Goal: Information Seeking & Learning: Compare options

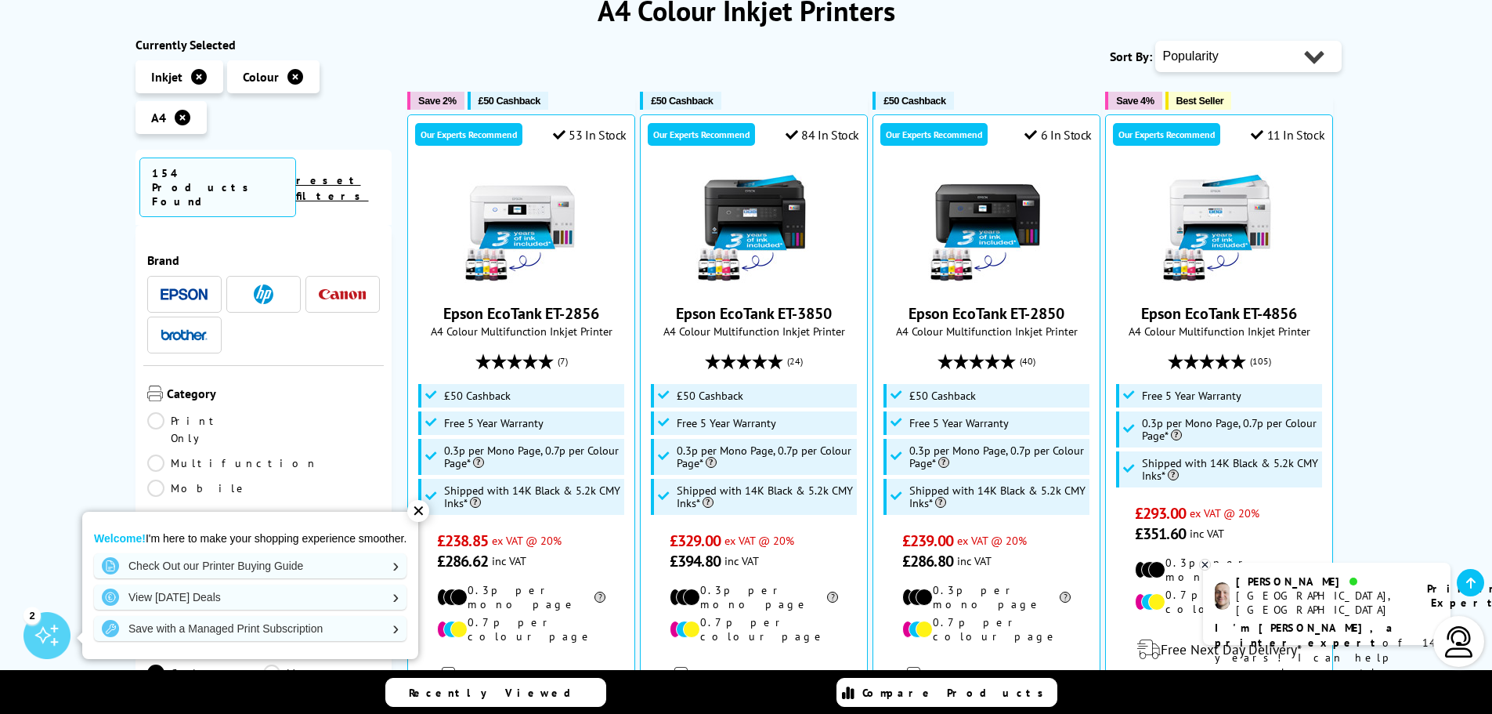
scroll to position [236, 0]
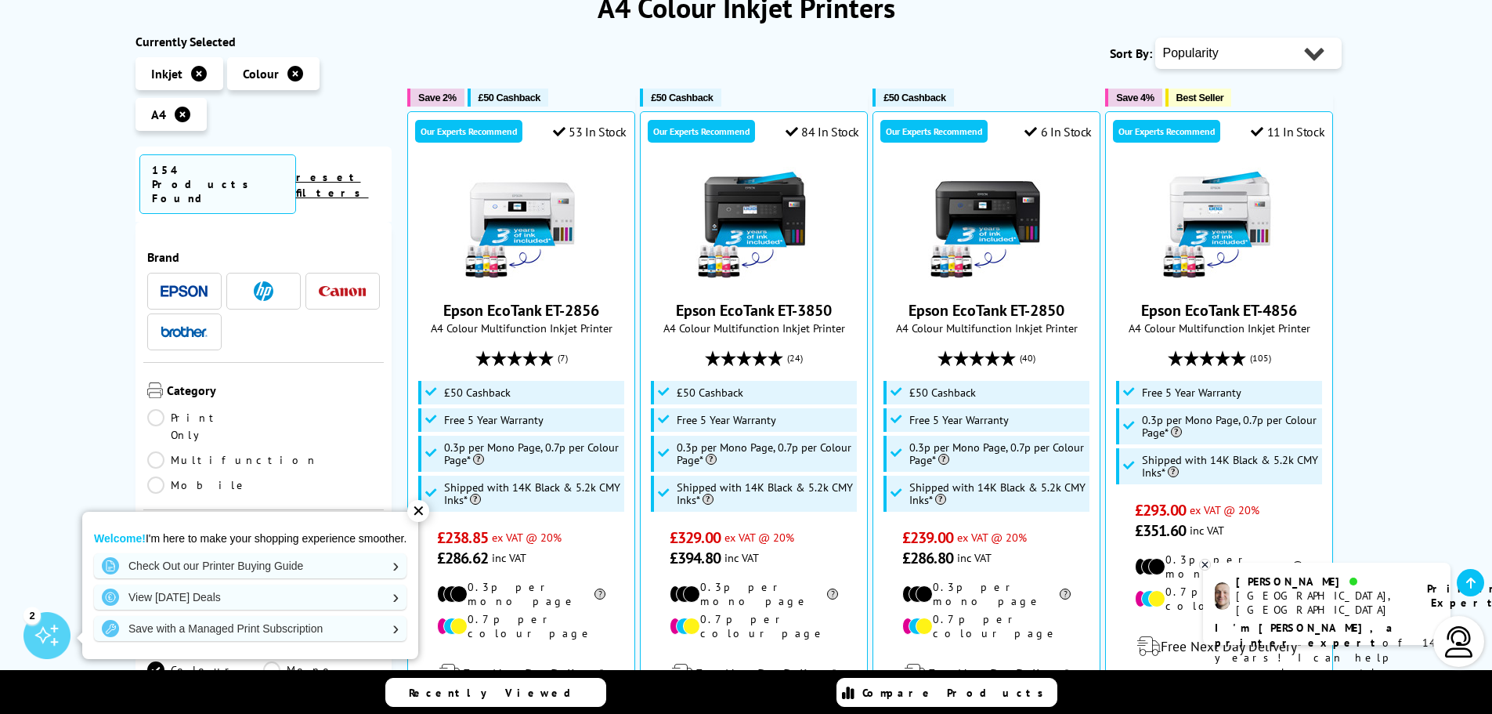
click at [1317, 57] on select "Popularity Rating Price - Low to High Price - High to Low Running Costs - Low t…" at bounding box center [1249, 53] width 186 height 31
select select "Price Ascending"
click at [1156, 38] on select "Popularity Rating Price - Low to High Price - High to Low Running Costs - Low t…" at bounding box center [1249, 53] width 186 height 31
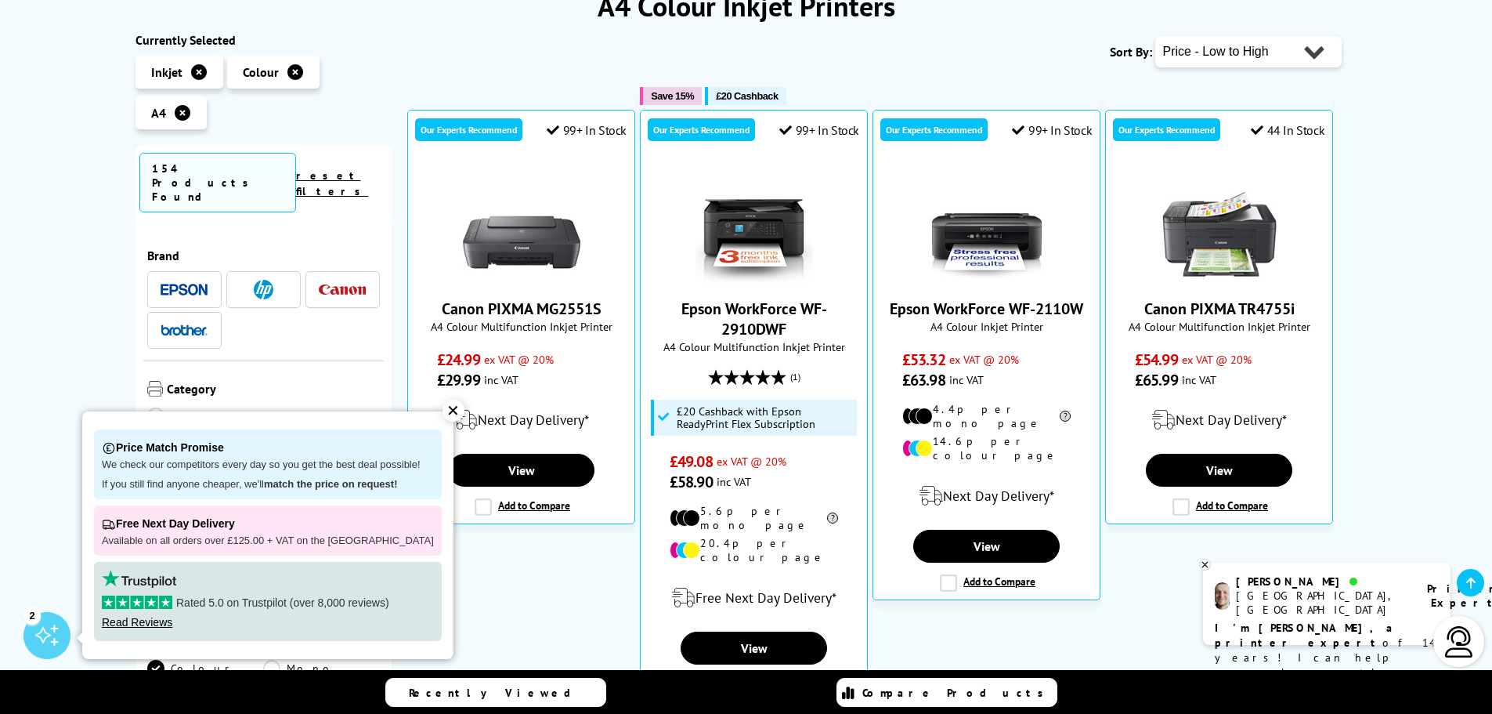
scroll to position [248, 0]
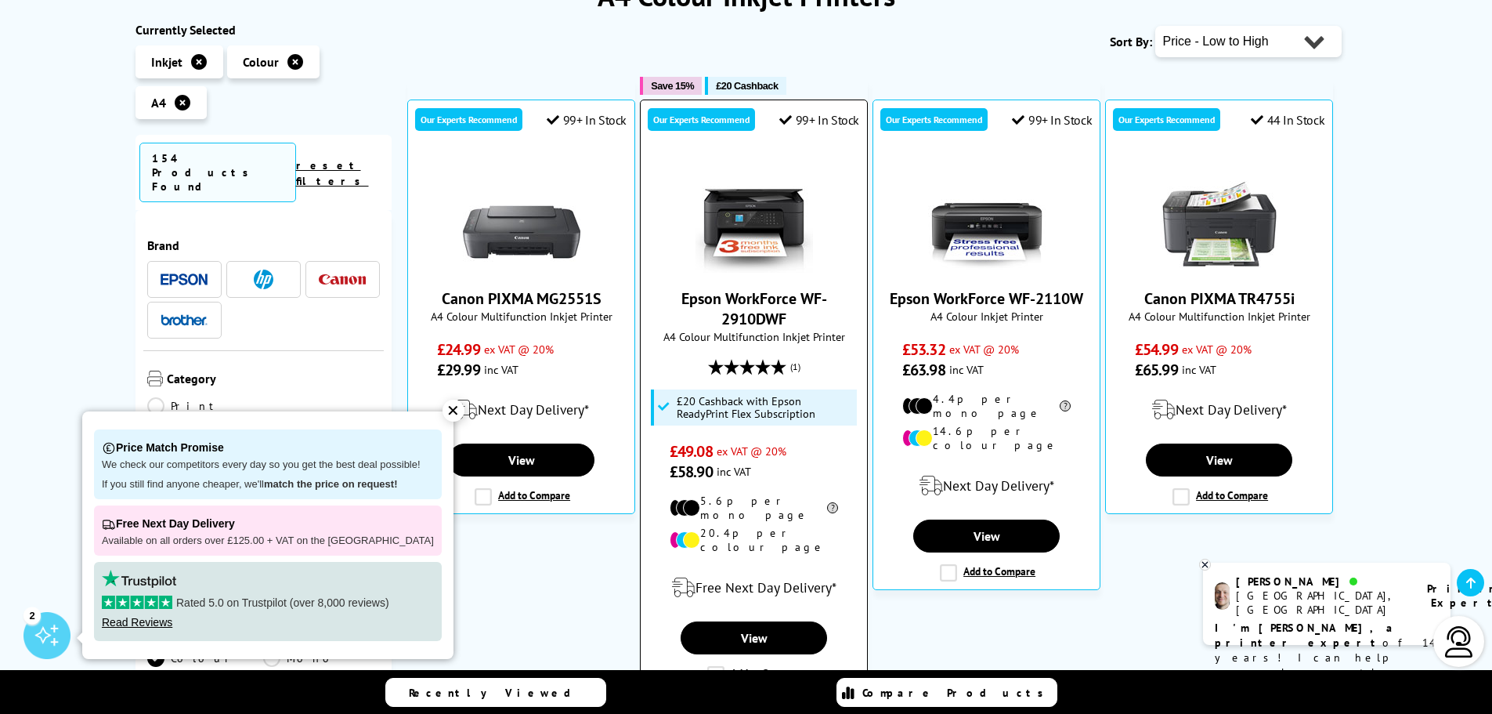
drag, startPoint x: 676, startPoint y: 187, endPoint x: 816, endPoint y: 535, distance: 374.7
click at [816, 535] on div "Our Experts Recommend 99+ In Stock Epson WorkForce WF-2910DWF A4 Colour Multifu…" at bounding box center [754, 395] width 228 height 592
copy div "Epson WorkForce WF-2910DWF A4 Colour Multifunction Inkjet Printer (1) £20 Cashb…"
click at [197, 63] on icon at bounding box center [199, 62] width 16 height 16
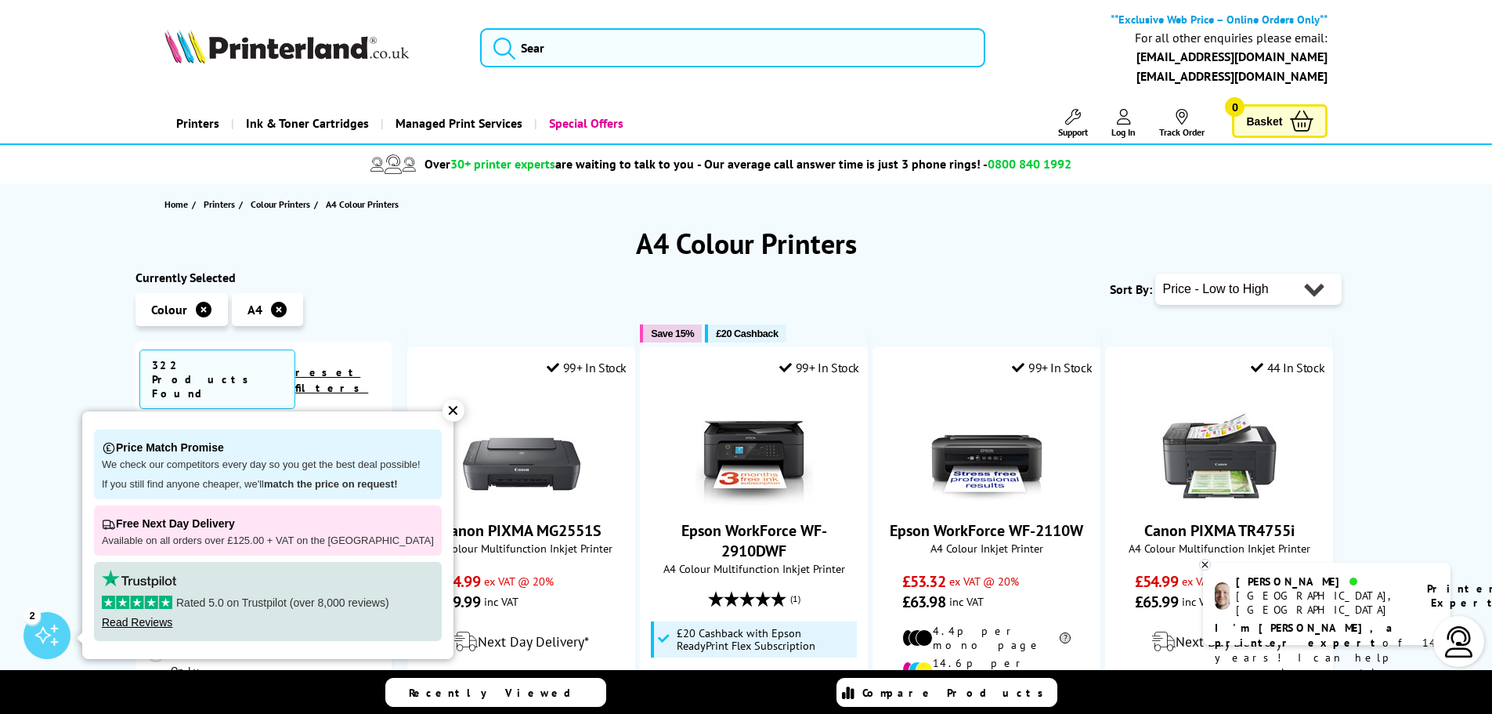
click at [352, 367] on link "reset filters" at bounding box center [331, 380] width 73 height 30
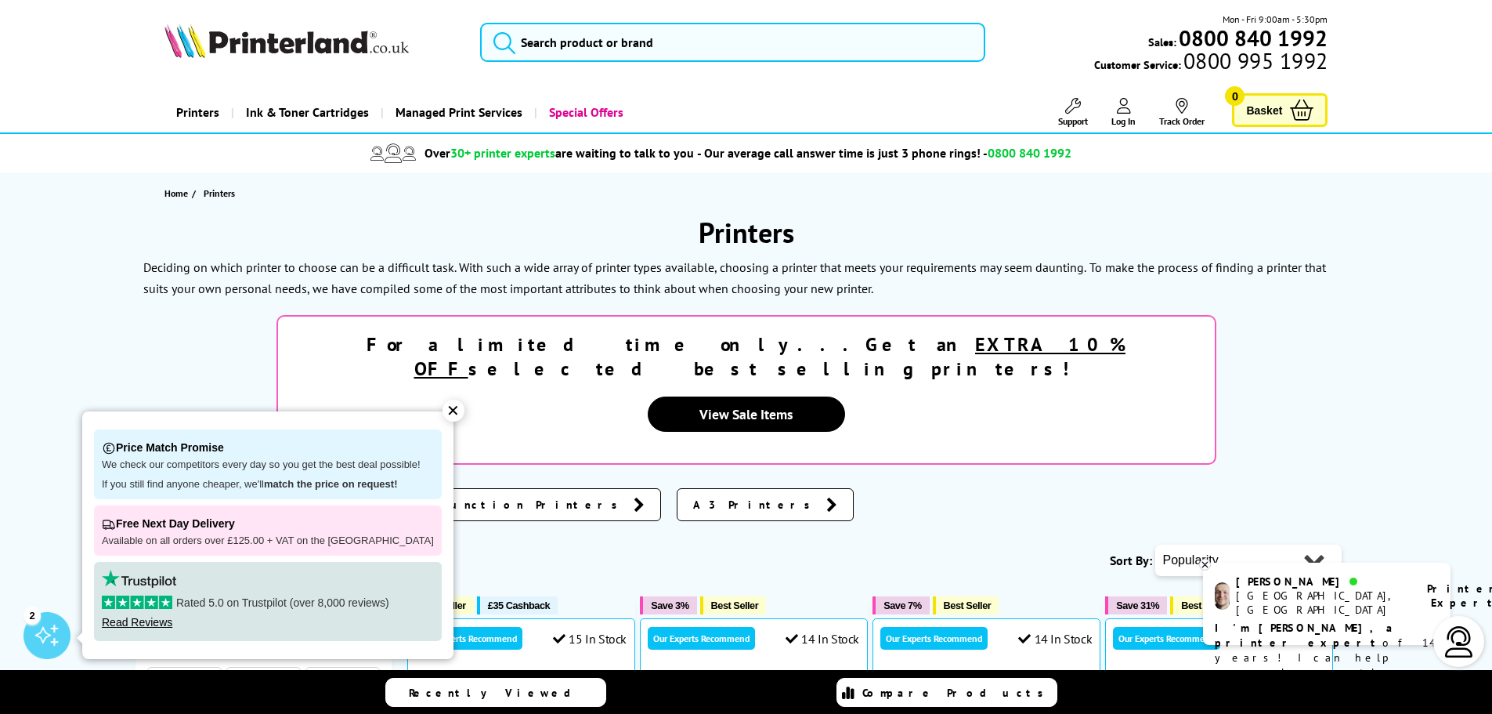
click at [443, 412] on div "✕" at bounding box center [454, 411] width 22 height 22
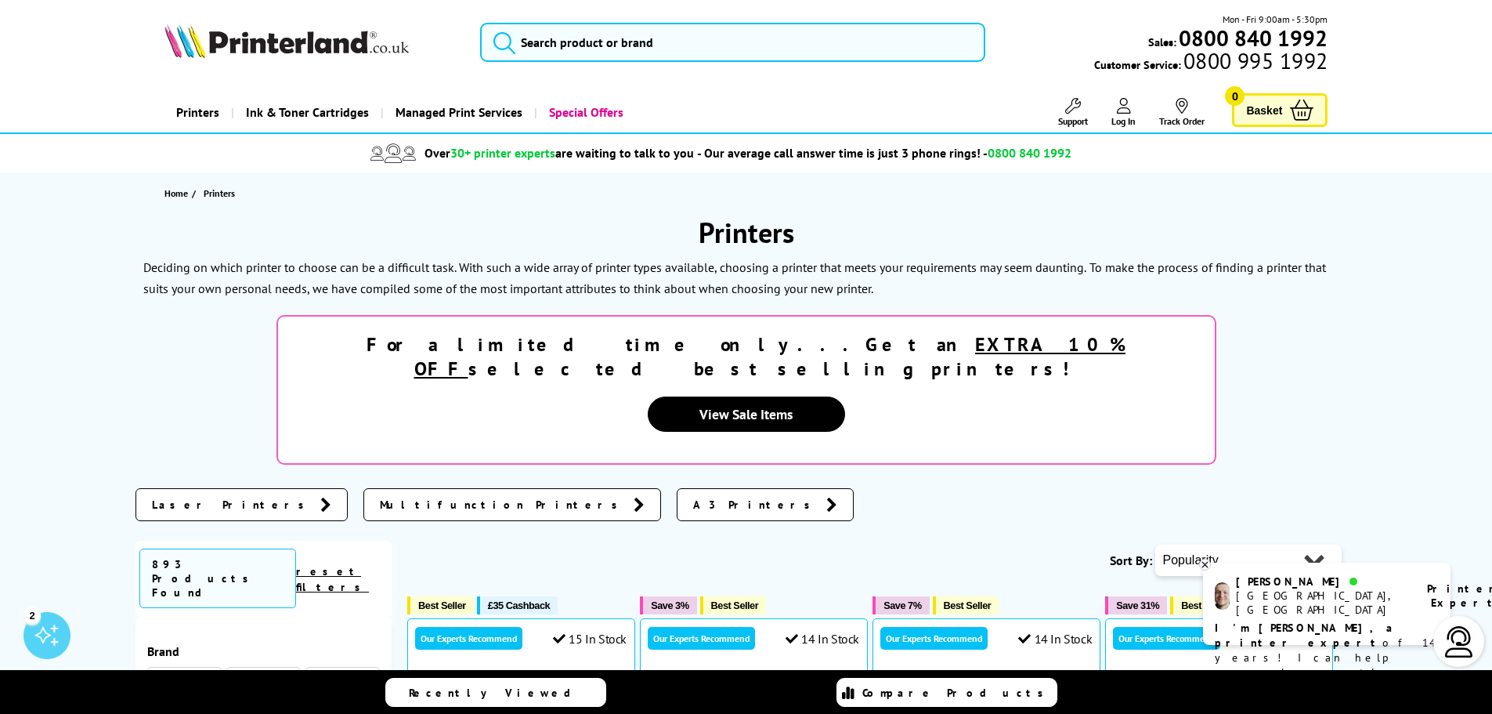
click at [211, 497] on span "Laser Printers" at bounding box center [232, 505] width 161 height 16
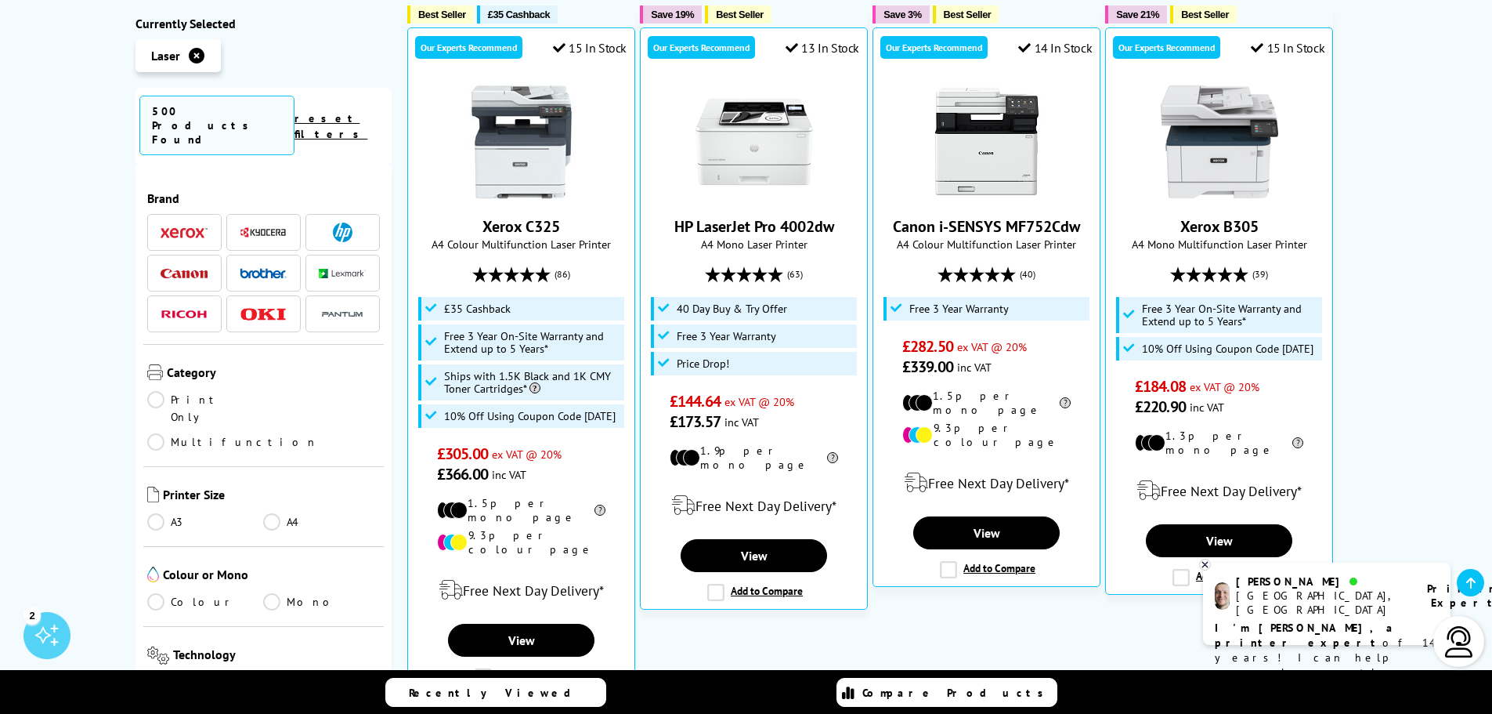
scroll to position [652, 0]
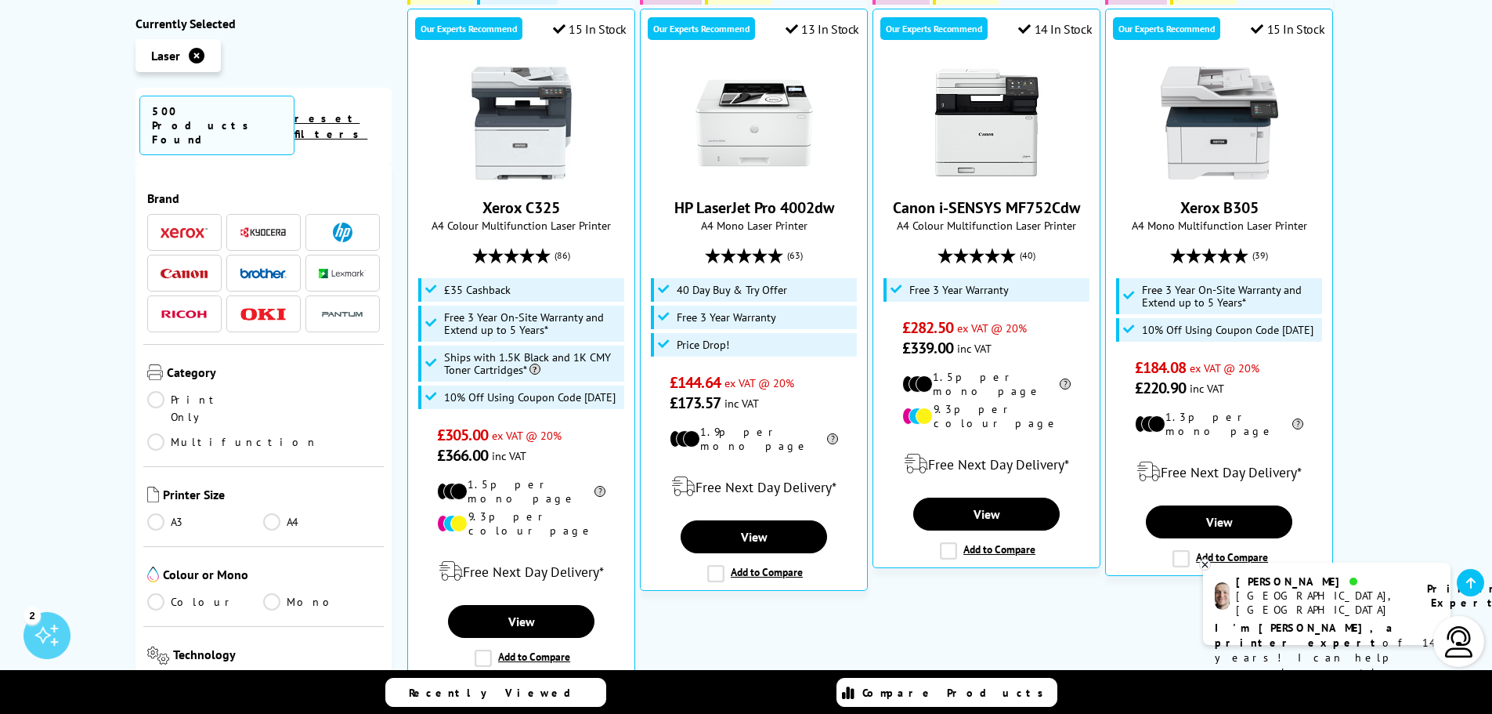
click at [271, 513] on link "A4" at bounding box center [321, 521] width 117 height 17
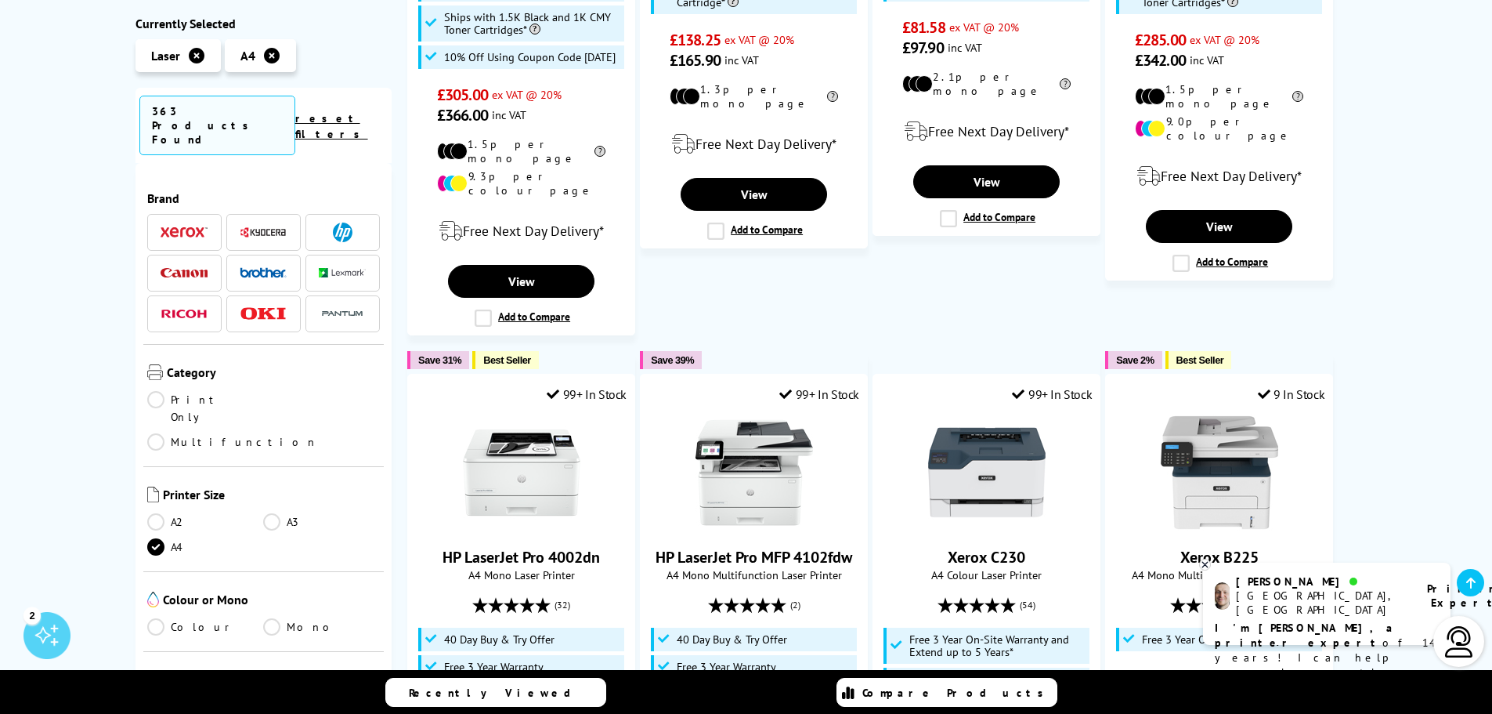
click at [157, 618] on link "Colour" at bounding box center [205, 626] width 117 height 17
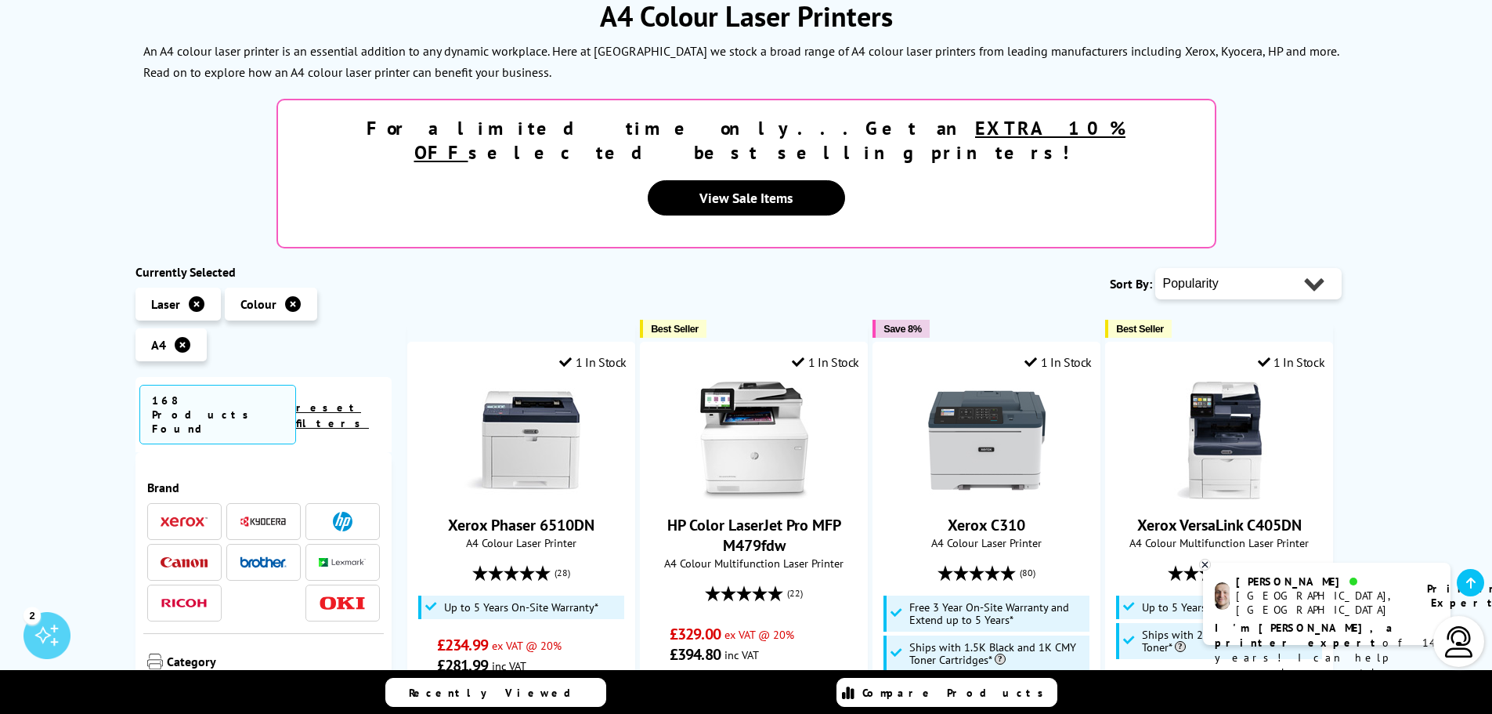
scroll to position [237, 0]
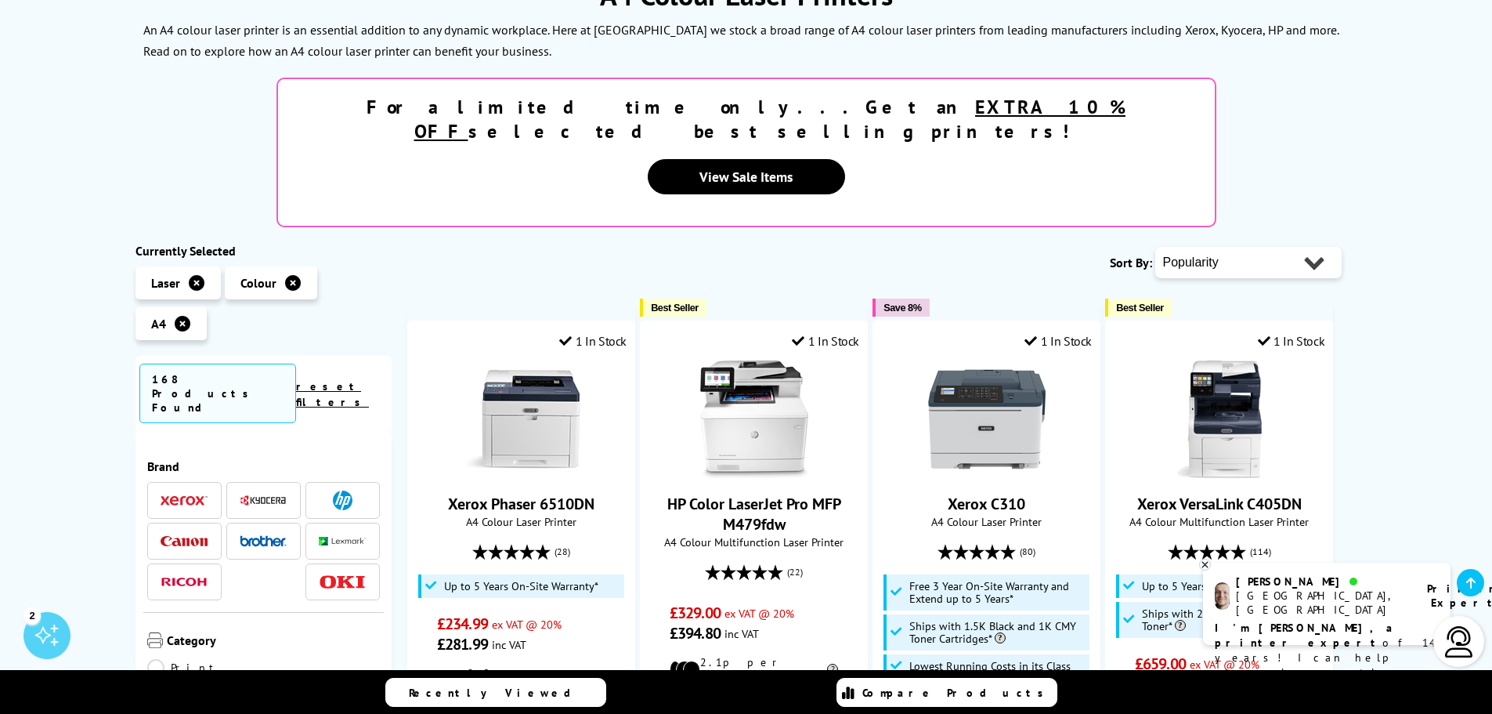
click at [1316, 247] on select "Popularity Rating Price - Low to High Price - High to Low Running Costs - Low t…" at bounding box center [1249, 262] width 186 height 31
select select "Price Ascending"
click at [1156, 247] on select "Popularity Rating Price - Low to High Price - High to Low Running Costs - Low t…" at bounding box center [1249, 262] width 186 height 31
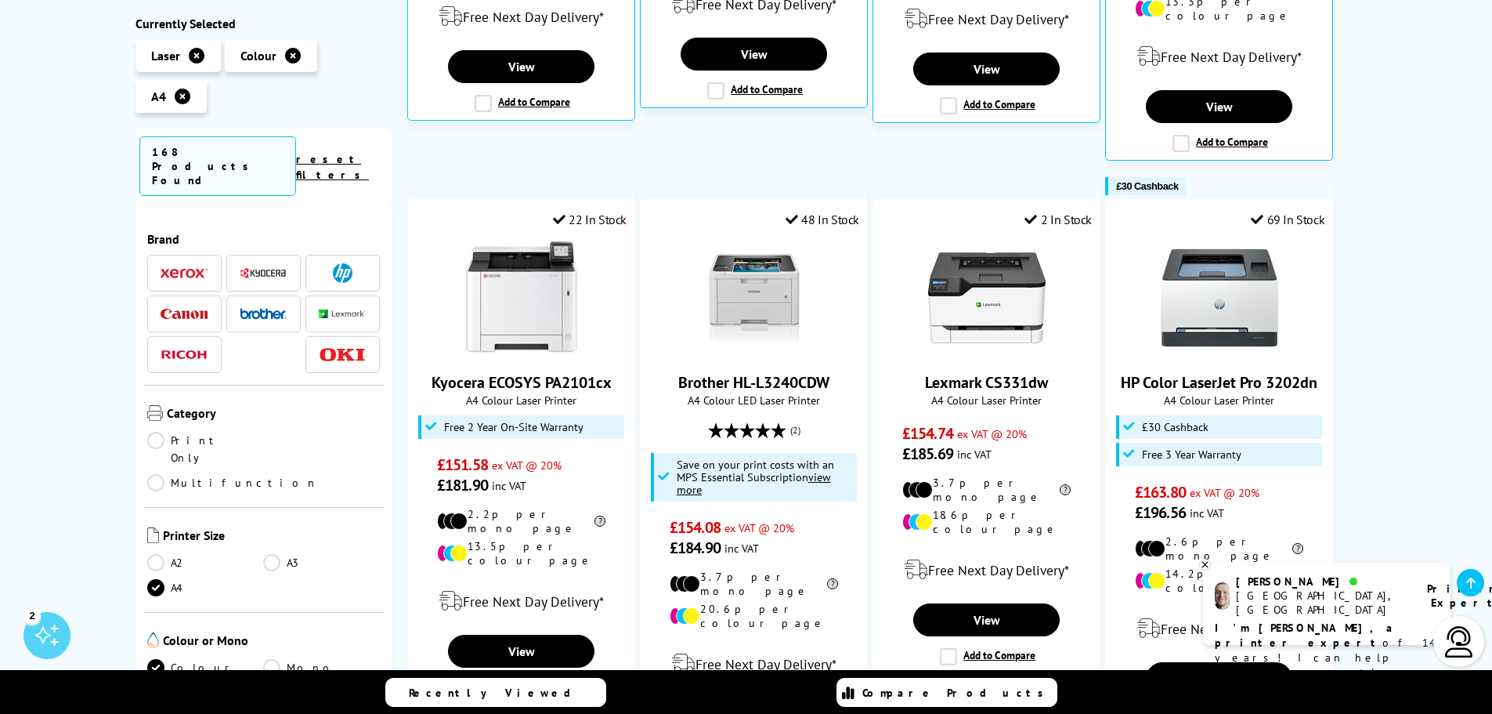
scroll to position [1012, 0]
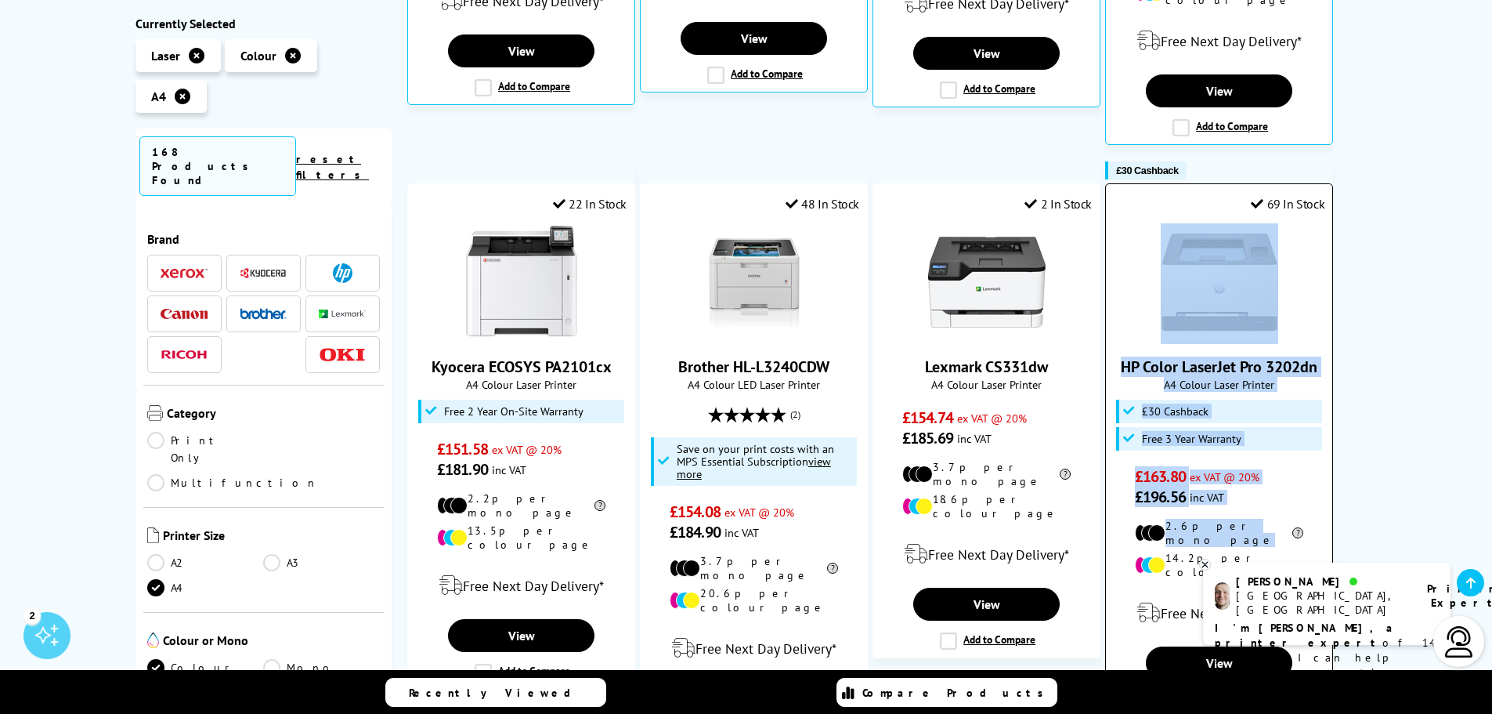
drag, startPoint x: 1282, startPoint y: 479, endPoint x: 1128, endPoint y: 228, distance: 295.0
click at [1128, 228] on div "69 In Stock HP Color LaserJet Pro 3202dn A4 Colour Laser Printer £163.80 £196.56" at bounding box center [1219, 449] width 228 height 533
copy div "HP Color LaserJet Pro 3202dn A4 Colour Laser Printer £30 Cashback Free 3 Year W…"
click at [1275, 551] on li "14.2p per colour page" at bounding box center [1219, 565] width 168 height 28
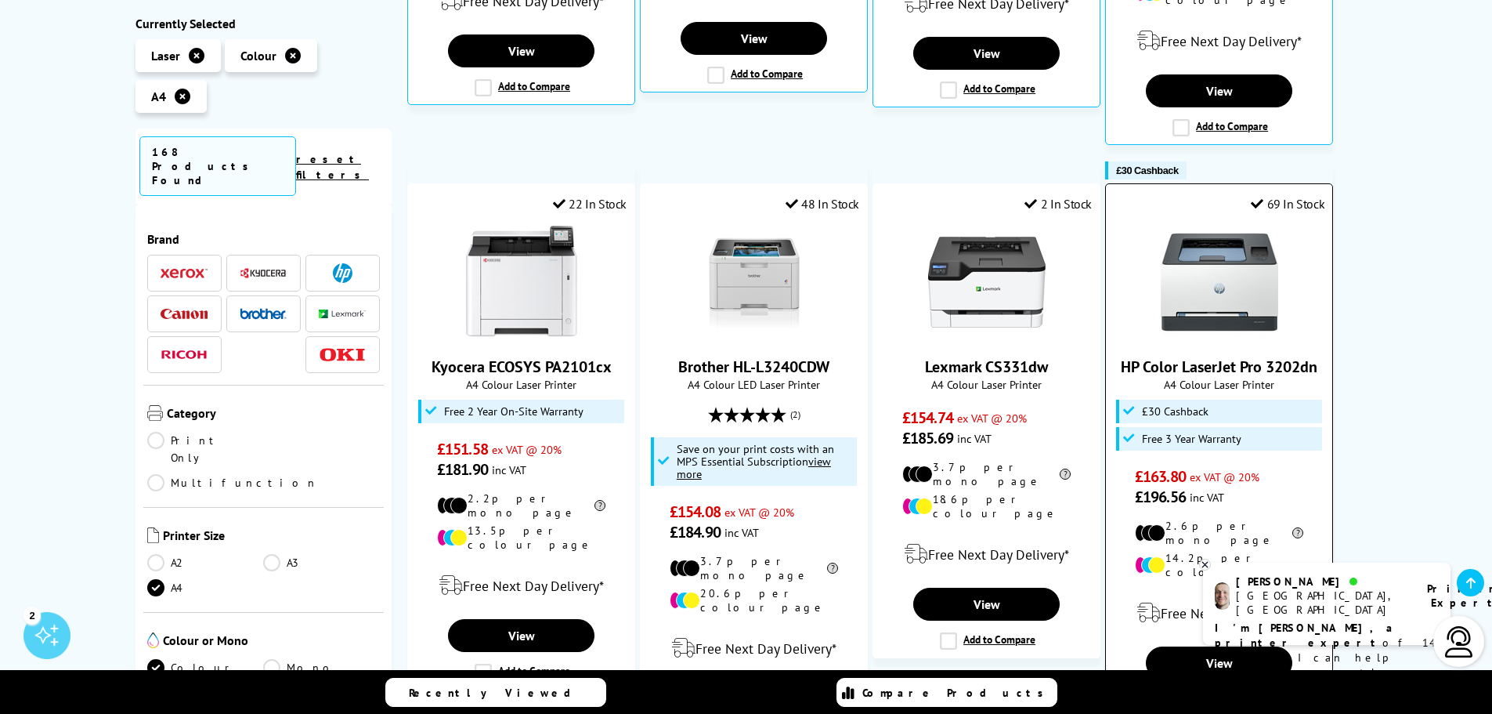
click at [1273, 551] on li "14.2p per colour page" at bounding box center [1219, 565] width 168 height 28
copy li "14.2p per colour page"
